Goal: Information Seeking & Learning: Compare options

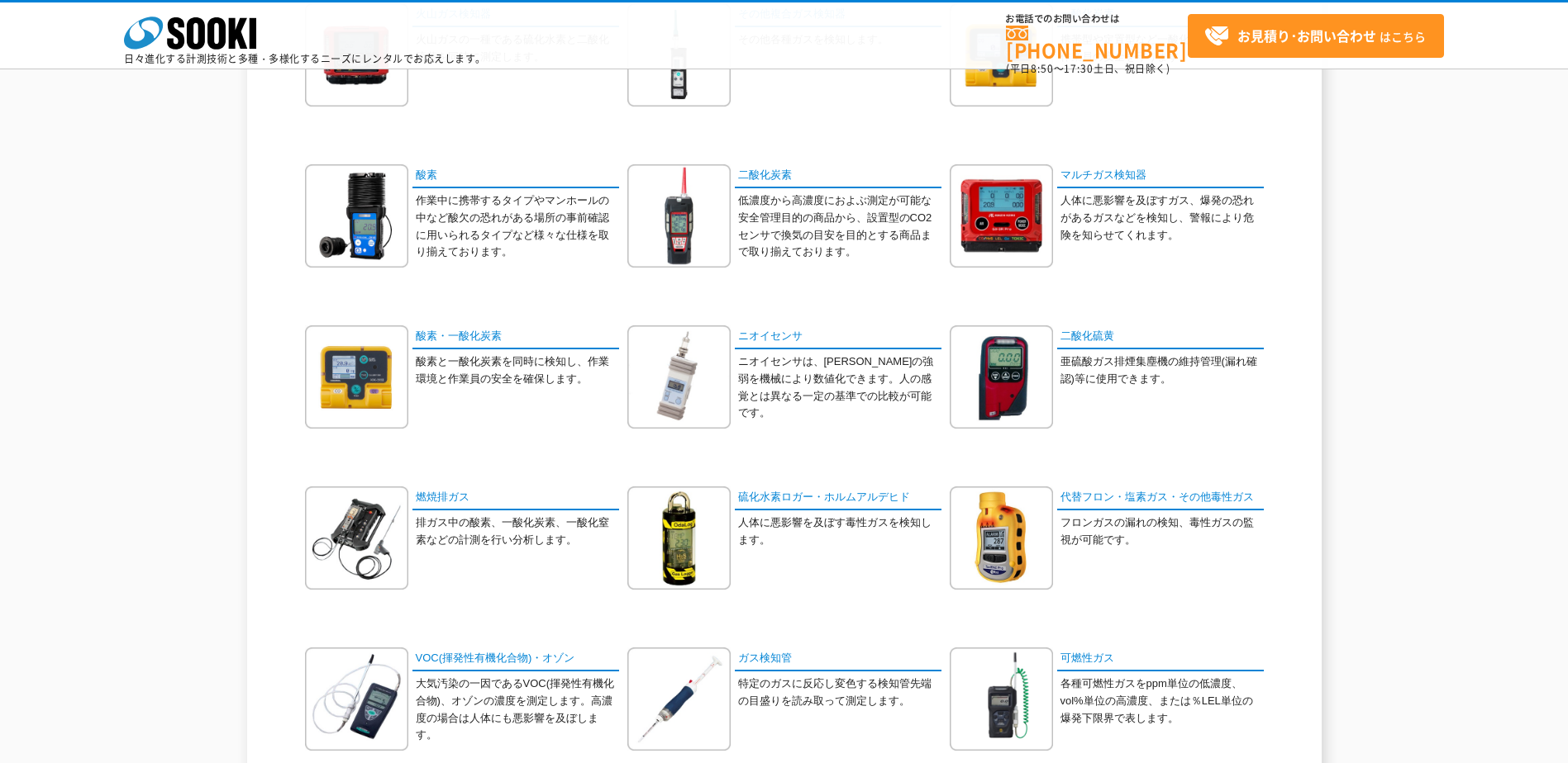
scroll to position [248, 0]
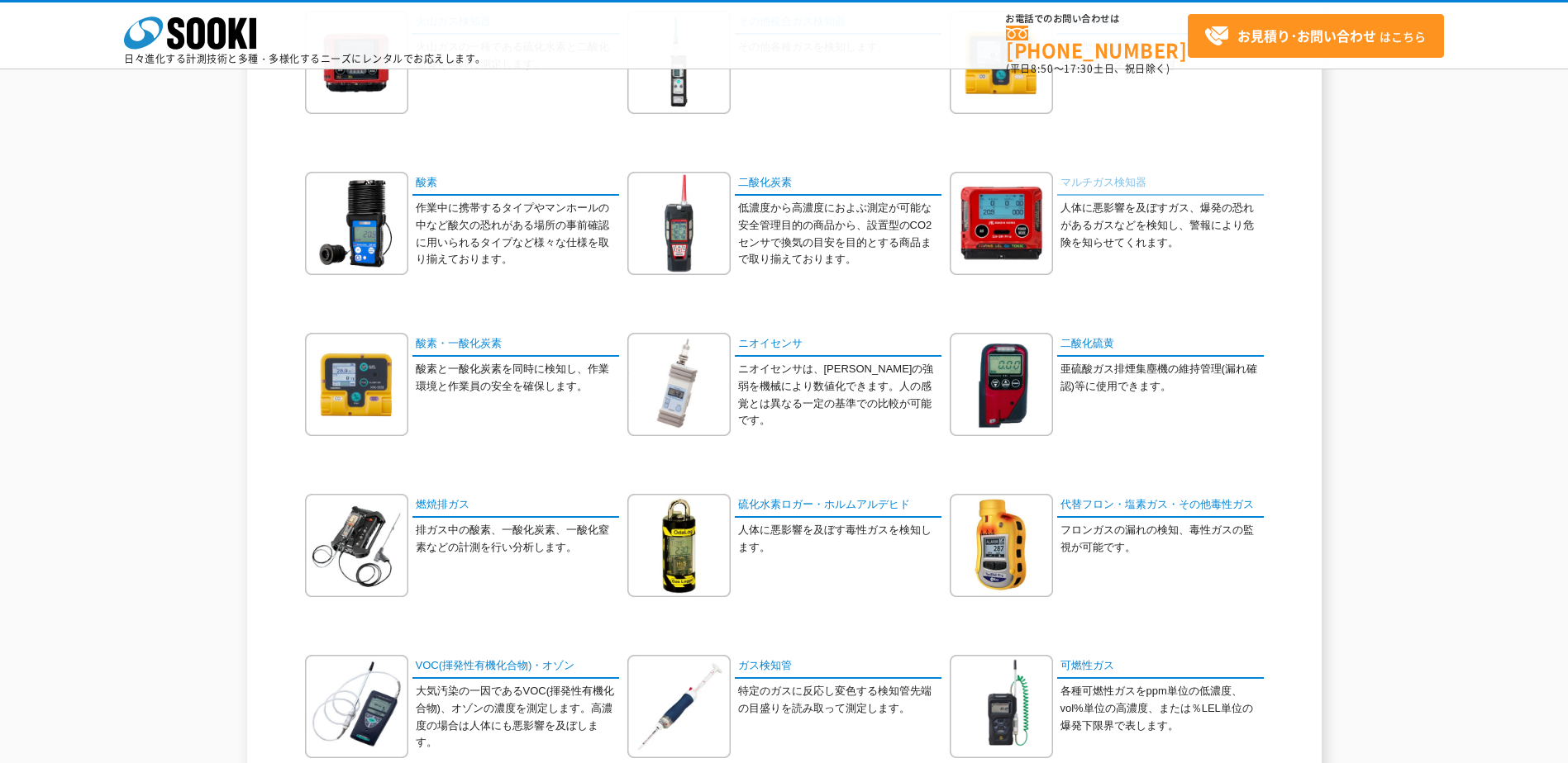
click at [1087, 183] on link "マルチガス検知器" at bounding box center [1161, 184] width 207 height 24
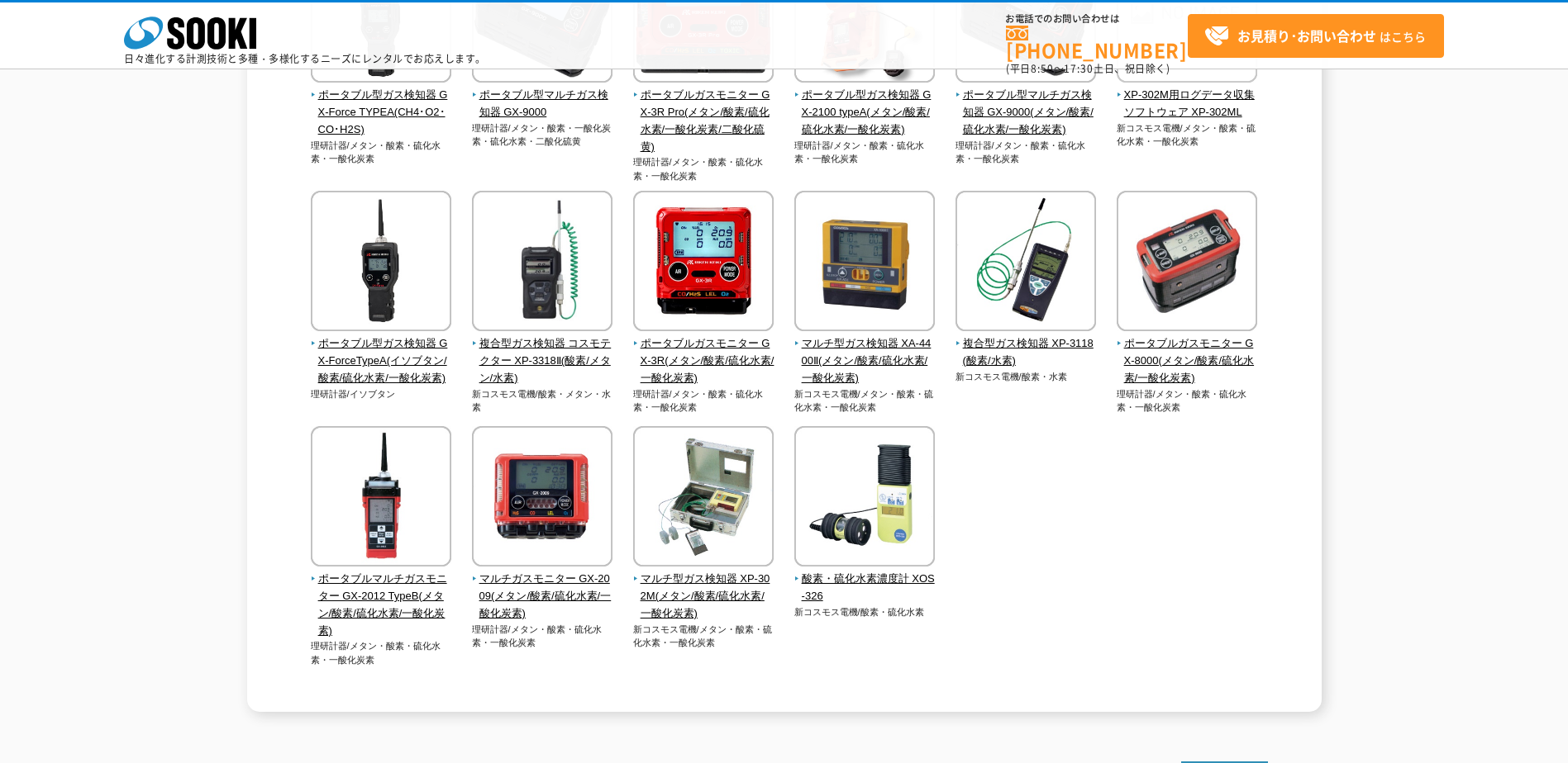
scroll to position [330, 0]
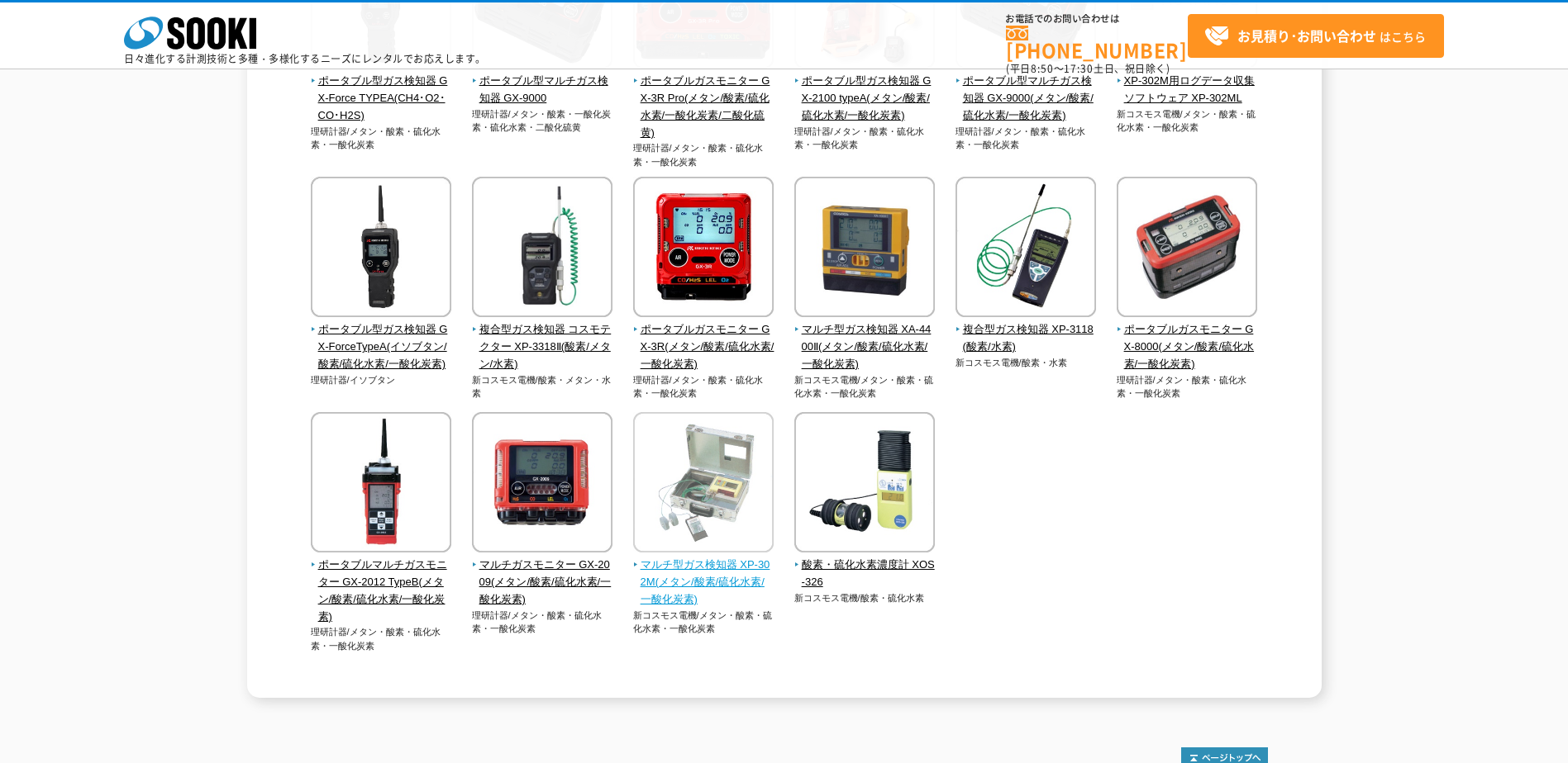
click at [673, 565] on span "マルチ型ガス検知器 XP-302M(メタン/酸素/硫化水素/一酸化炭素)" at bounding box center [703, 582] width 141 height 51
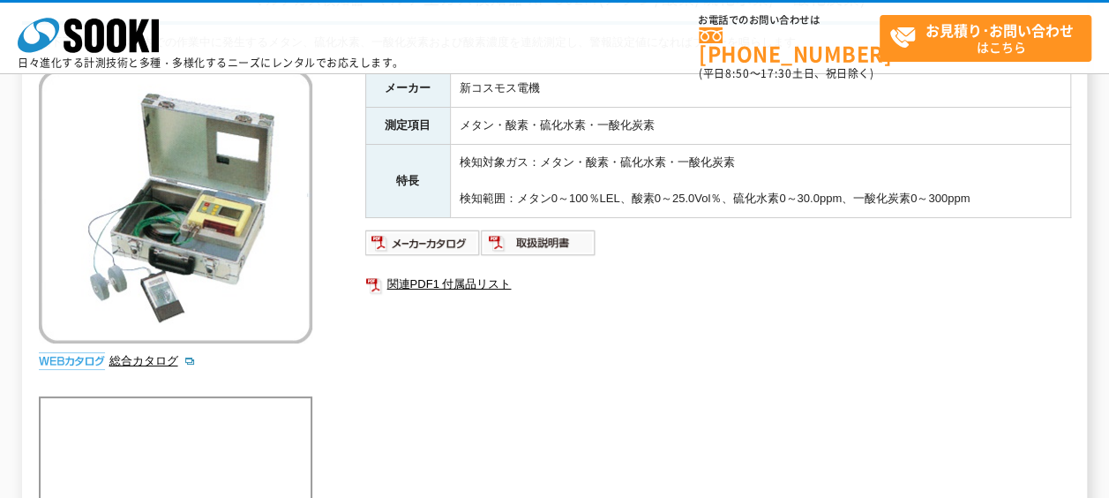
scroll to position [88, 0]
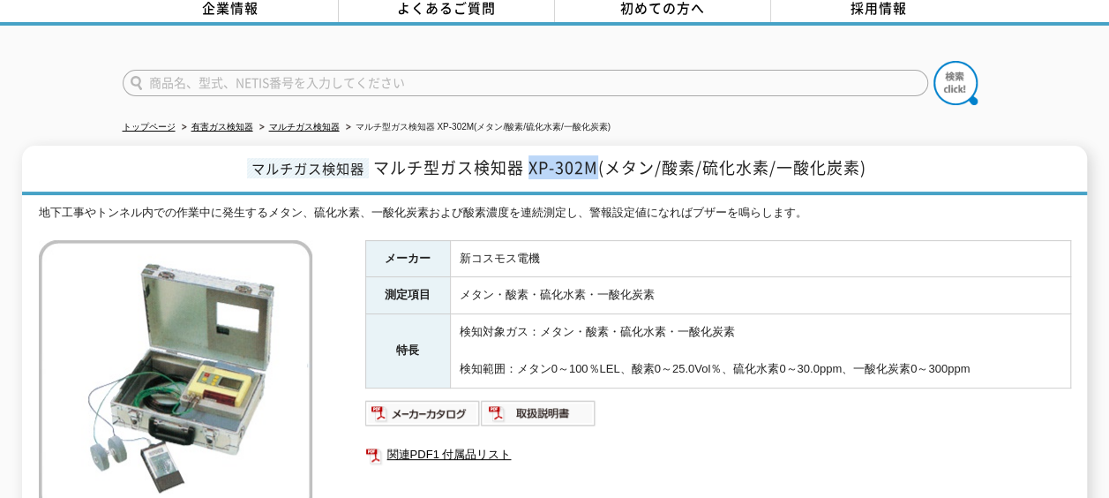
drag, startPoint x: 528, startPoint y: 154, endPoint x: 599, endPoint y: 154, distance: 71.5
click at [599, 155] on span "マルチ型ガス検知器 XP-302M(メタン/酸素/硫化水素/一酸化炭素)" at bounding box center [619, 167] width 493 height 24
copy span "XP-302M"
drag, startPoint x: 599, startPoint y: 154, endPoint x: 858, endPoint y: 152, distance: 258.6
click at [851, 155] on span "マルチ型ガス検知器 XP-302M(メタン/酸素/硫化水素/一酸化炭素)" at bounding box center [619, 167] width 493 height 24
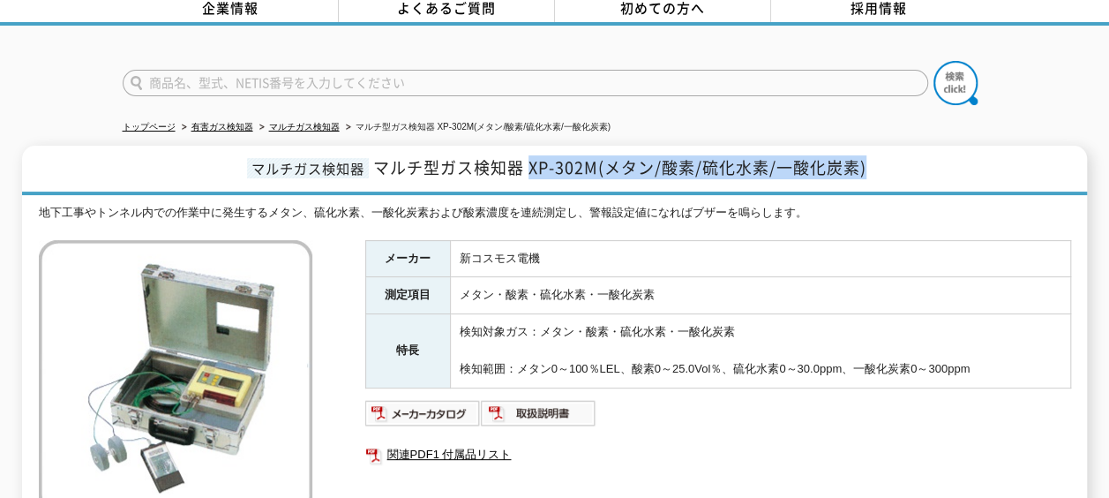
drag, startPoint x: 873, startPoint y: 152, endPoint x: 528, endPoint y: 147, distance: 345.1
click at [528, 147] on h1 "マルチガス検知器 マルチ型ガス検知器 XP-302M(メタン/酸素/硫化水素/一酸化炭素)" at bounding box center [554, 170] width 1065 height 49
copy span "XP-302M(メタン/酸素/硫化水素/一酸化炭素)"
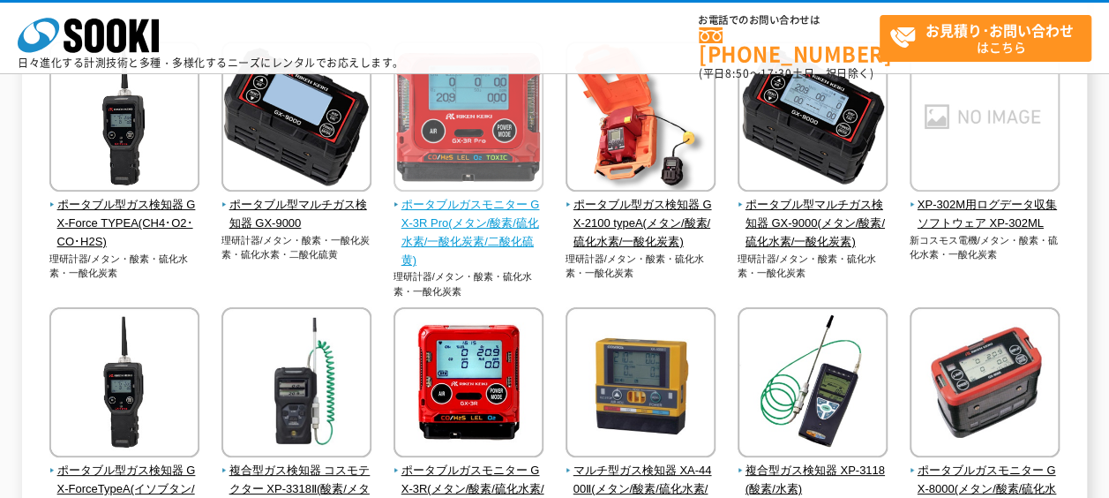
click at [503, 229] on span "ポータブルガスモニター GX-3R Pro(メタン/酸素/硫化水素/一酸化炭素/二酸化硫黄)" at bounding box center [469, 232] width 151 height 73
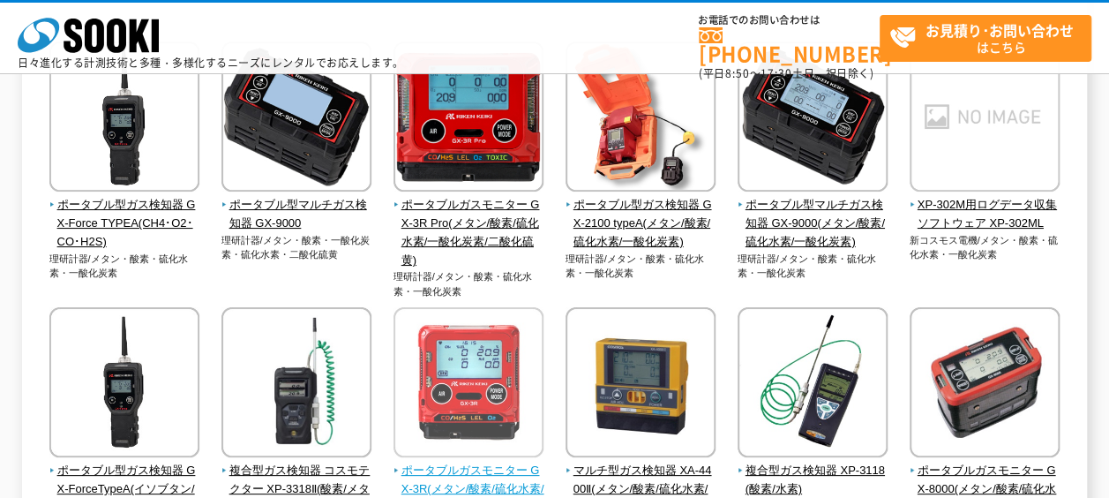
click at [494, 464] on span "ポータブルガスモニター GX-3R(メタン/酸素/硫化水素/一酸化炭素)" at bounding box center [469, 489] width 151 height 55
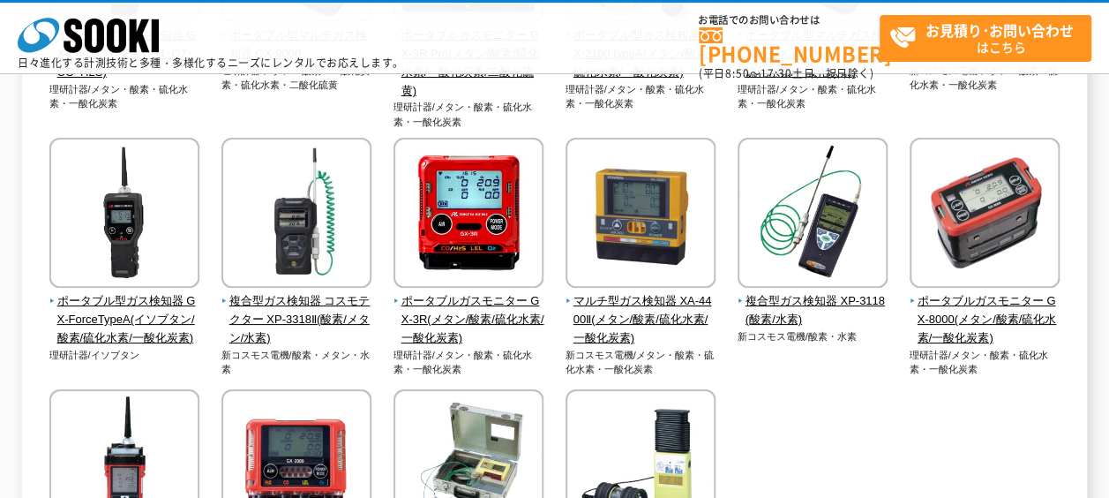
scroll to position [411, 0]
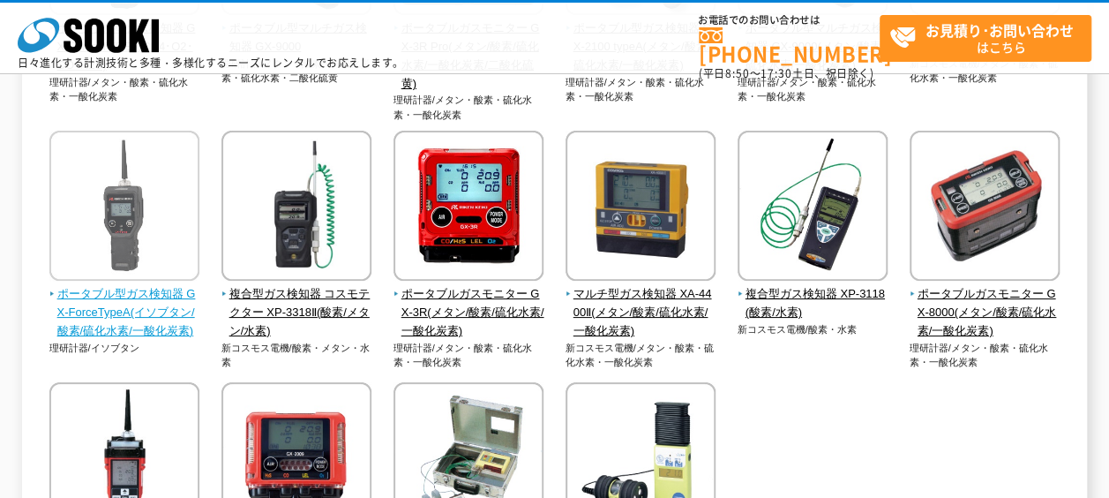
click at [172, 304] on span "ポータブル型ガス検知器 GX-ForceTypeA(イソブタン/酸素/硫化水素/一酸化炭素)" at bounding box center [124, 312] width 151 height 55
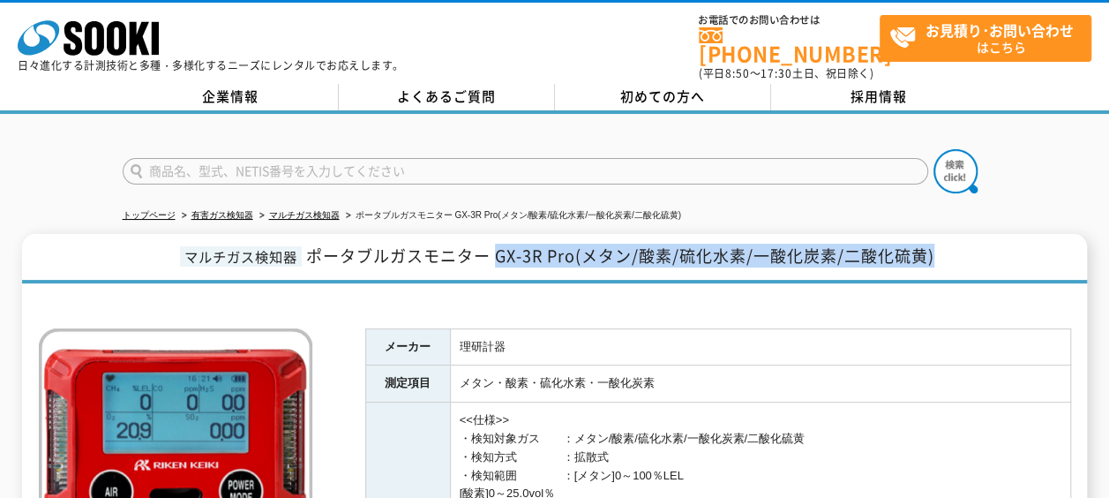
drag, startPoint x: 494, startPoint y: 245, endPoint x: 942, endPoint y: 242, distance: 448.3
click at [942, 242] on h1 "マルチガス検知器 ポータブルガスモニター GX-3R Pro(メタン/酸素/硫化水素/一酸化炭素/二酸化硫黄)" at bounding box center [554, 258] width 1065 height 49
copy span "GX-3R Pro(メタン/酸素/硫化水素/一酸化炭素/二酸化硫黄)"
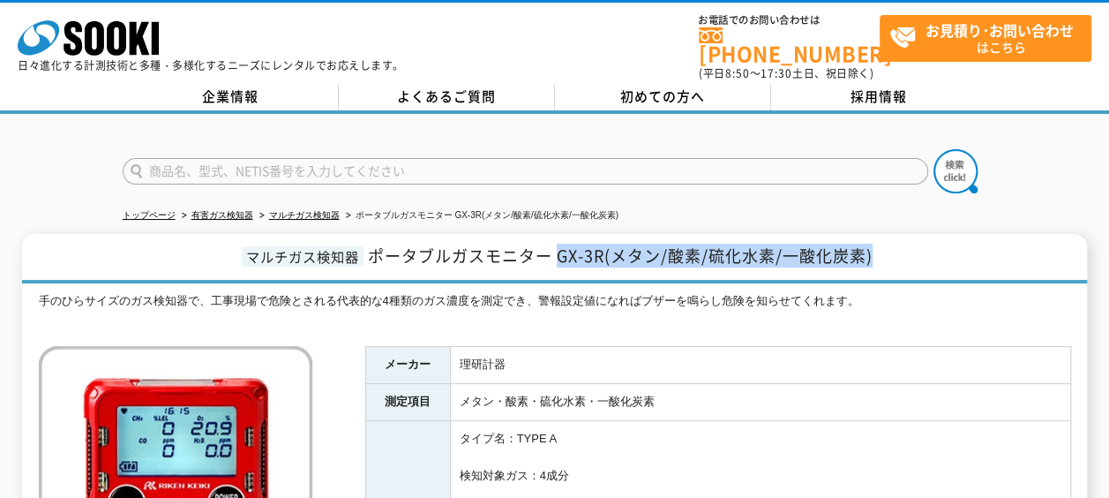
drag, startPoint x: 557, startPoint y: 245, endPoint x: 937, endPoint y: 256, distance: 380.5
click at [937, 256] on h1 "マルチガス検知器 ポータブルガスモニター GX-3R(メタン/酸素/硫化水素/一酸化炭素)" at bounding box center [554, 258] width 1065 height 49
copy span "GX-3R(メタン/酸素/硫化水素/一酸化炭素)"
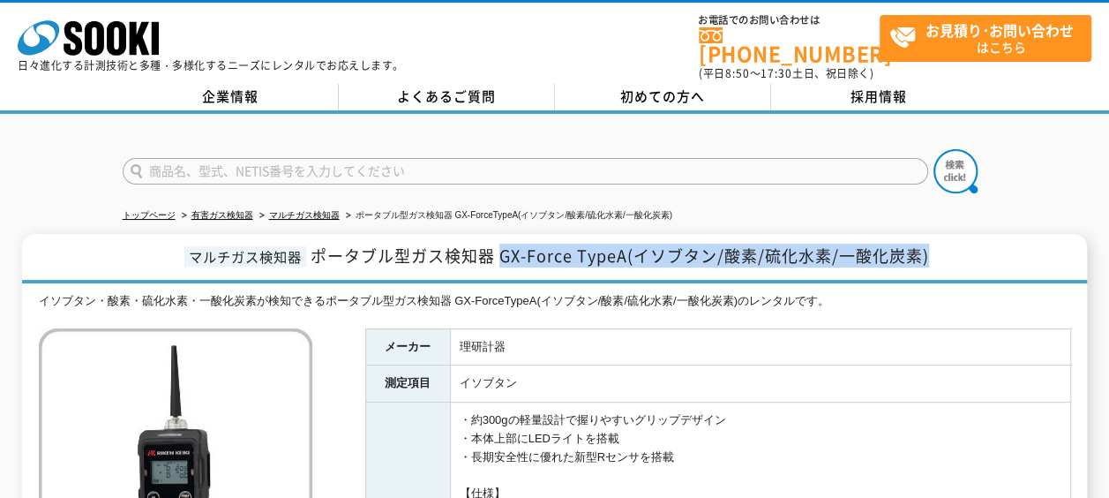
drag, startPoint x: 499, startPoint y: 236, endPoint x: 997, endPoint y: 250, distance: 497.9
click at [997, 250] on h1 "マルチガス検知器 ポータブル型ガス検知器 GX-Force TypeA(イソブタン/酸素/硫化水素/一酸化炭素)" at bounding box center [554, 258] width 1065 height 49
copy span "GX-Force TypeA(イソブタン/酸素/硫化水素/一酸化炭素)"
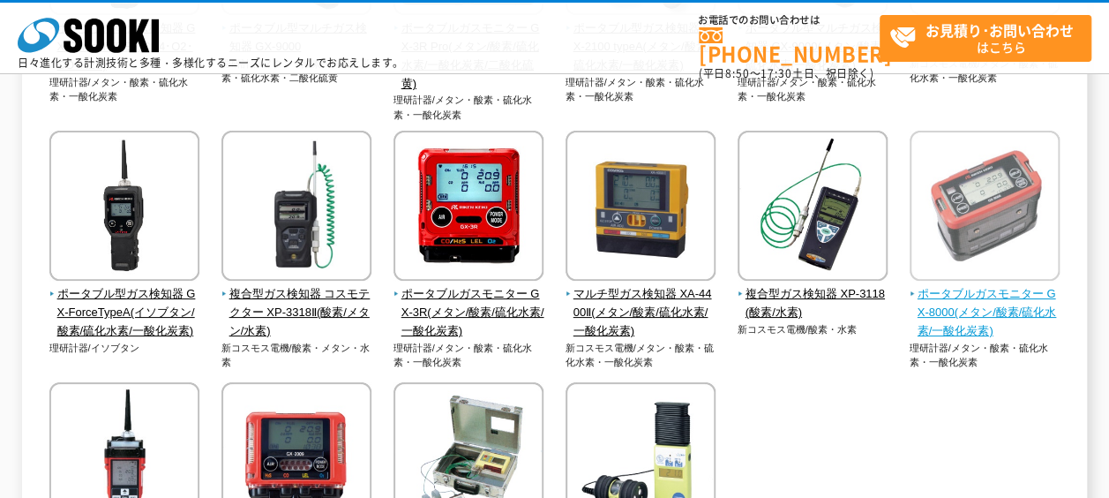
click at [981, 298] on span "ポータブルガスモニター GX-8000(メタン/酸素/硫化水素/一酸化炭素)" at bounding box center [985, 312] width 151 height 55
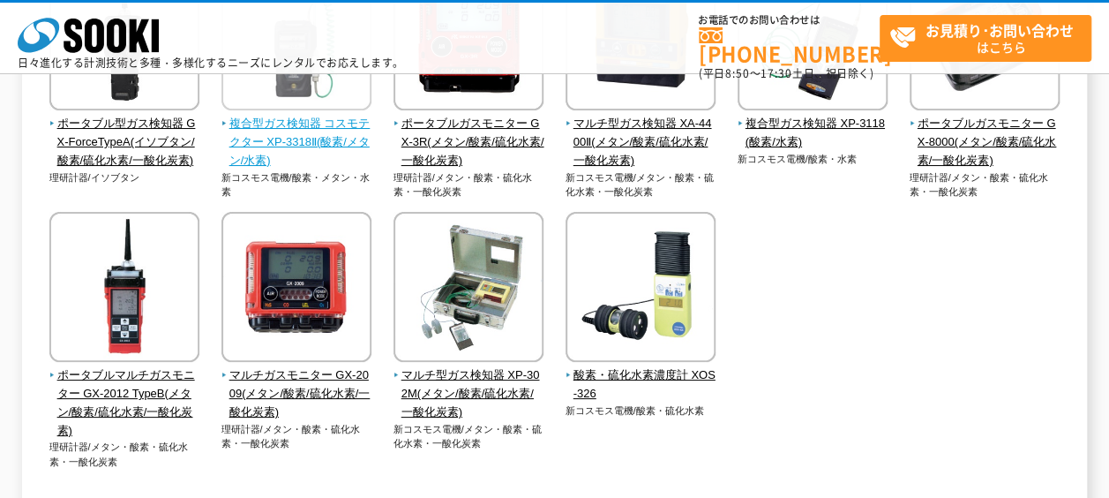
scroll to position [588, 0]
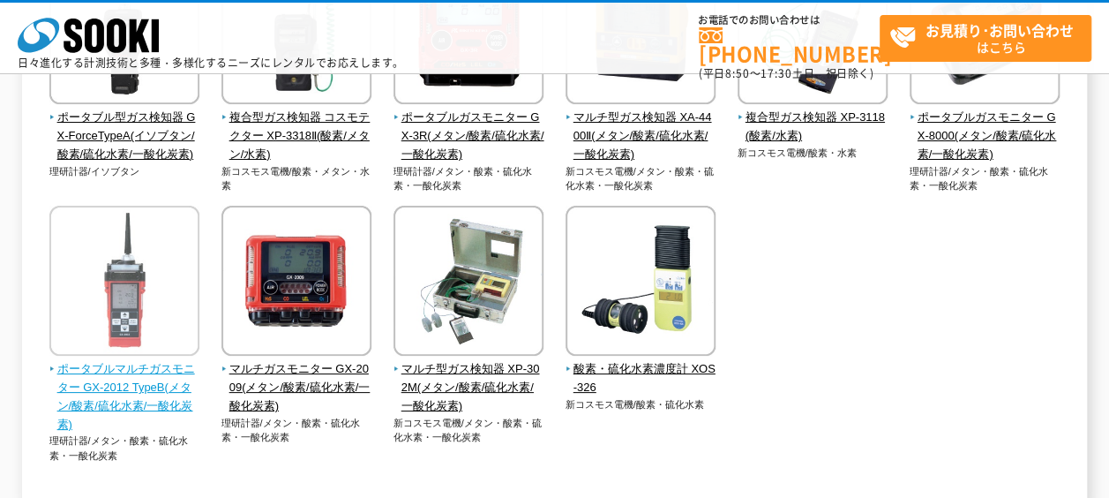
click at [131, 371] on span "ポータブルマルチガスモニター GX-2012 TypeB(メタン/酸素/硫化水素/一酸化炭素)" at bounding box center [124, 396] width 151 height 73
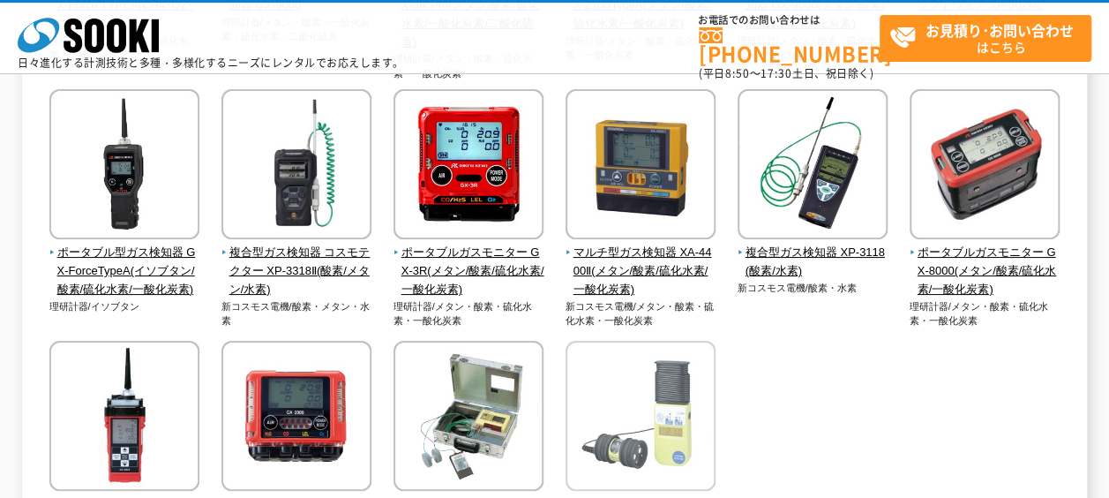
scroll to position [411, 0]
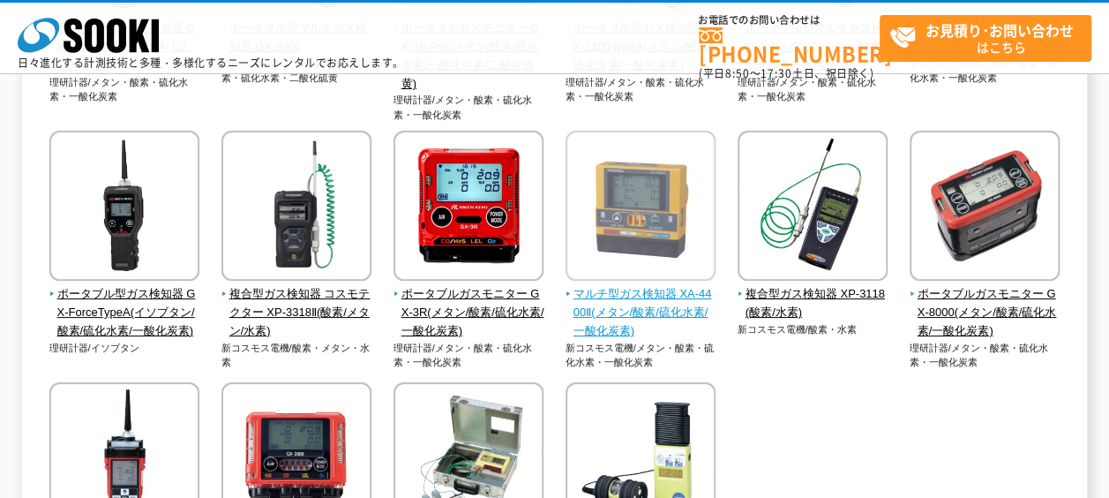
click at [640, 304] on span "マルチ型ガス検知器 XA-4400Ⅱ(メタン/酸素/硫化水素/一酸化炭素)" at bounding box center [641, 312] width 151 height 55
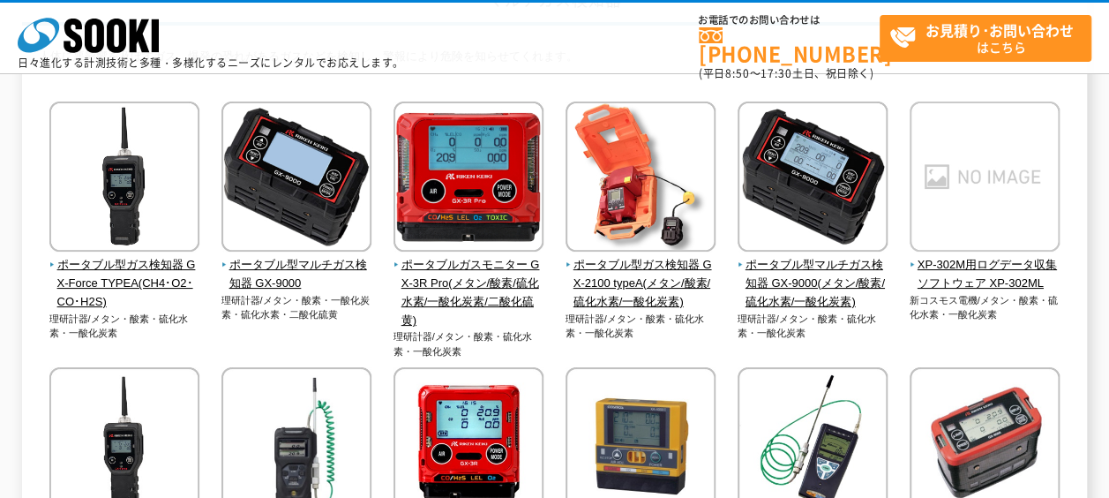
scroll to position [146, 0]
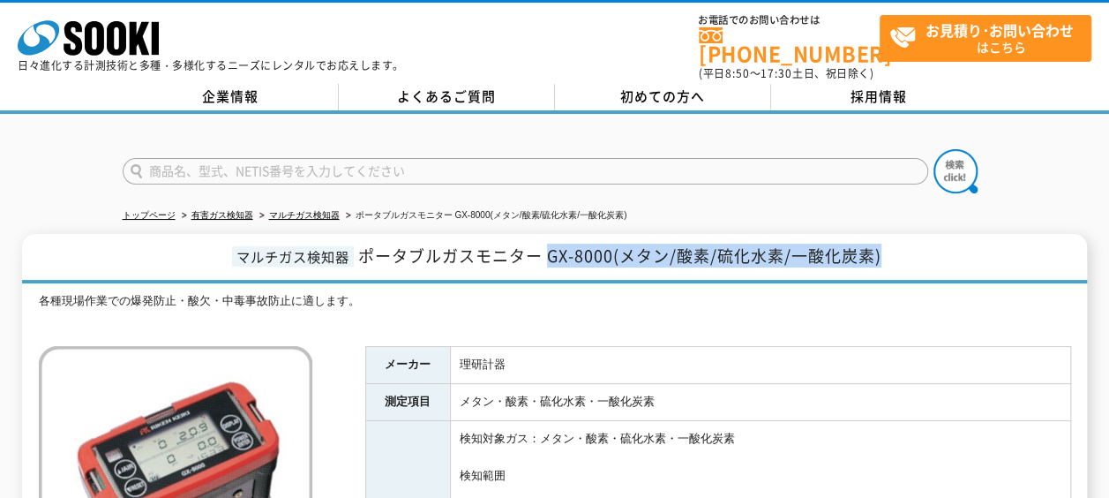
drag, startPoint x: 552, startPoint y: 244, endPoint x: 891, endPoint y: 246, distance: 339.7
click at [891, 246] on h1 "マルチガス検知器 ポータブルガスモニター GX-8000(メタン/酸素/硫化水素/一酸化炭素)" at bounding box center [554, 258] width 1065 height 49
copy span "GX-8000(メタン/酸素/硫化水素/一酸化炭素)"
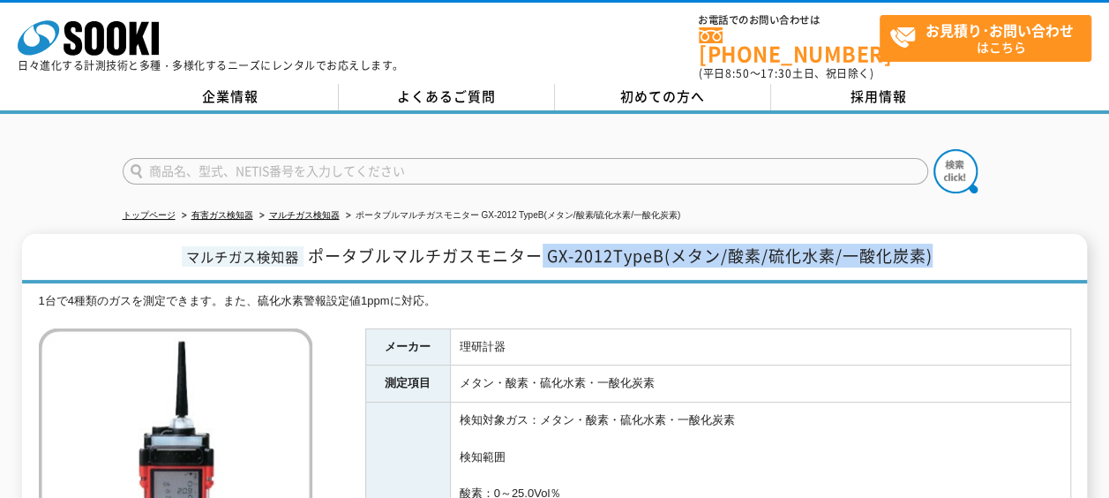
drag, startPoint x: 540, startPoint y: 240, endPoint x: 972, endPoint y: 251, distance: 431.6
click at [972, 251] on h1 "マルチガス検知器 ポータブルマルチガスモニター GX-2012TypeB(メタン/酸素/硫化水素/一酸化炭素)" at bounding box center [554, 258] width 1065 height 49
copy span "GX-2012TypeB(メタン/酸素/硫化水素/一酸化炭素)"
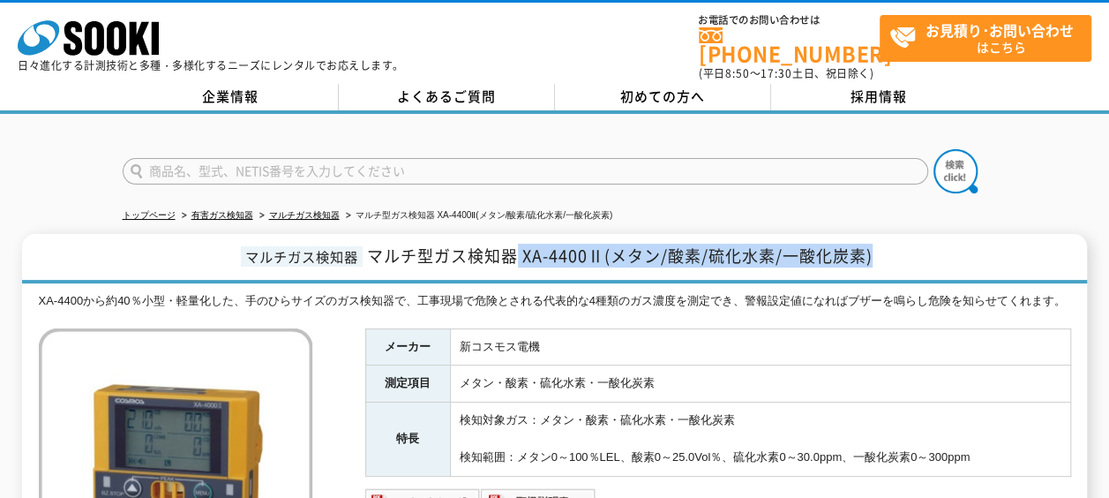
drag, startPoint x: 520, startPoint y: 245, endPoint x: 922, endPoint y: 240, distance: 402.4
click at [922, 240] on h1 "マルチガス検知器 マルチ型ガス検知器 XA-4400Ⅱ(メタン/酸素/硫化水素/一酸化炭素)" at bounding box center [554, 258] width 1065 height 49
copy span "XA-4400Ⅱ(メタン/酸素/硫化水素/一酸化炭素)"
